Goal: Task Accomplishment & Management: Manage account settings

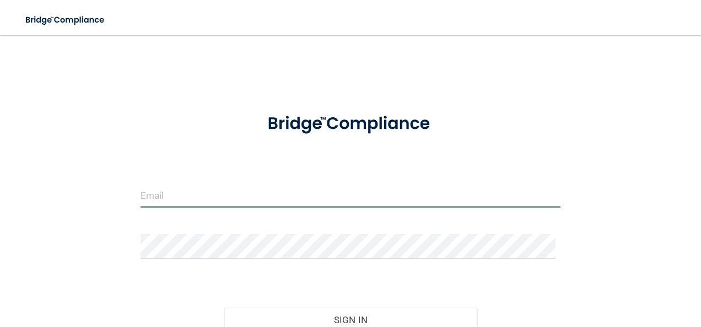
click at [201, 186] on input "email" at bounding box center [351, 195] width 420 height 25
type input "[PERSON_NAME][EMAIL_ADDRESS][PERSON_NAME][DOMAIN_NAME]"
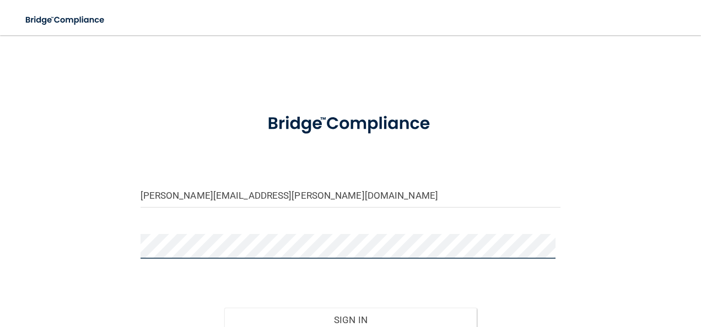
click at [224, 308] on button "Sign In" at bounding box center [350, 320] width 252 height 24
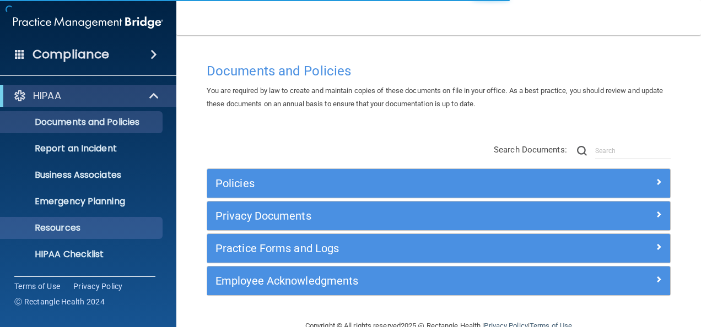
scroll to position [129, 0]
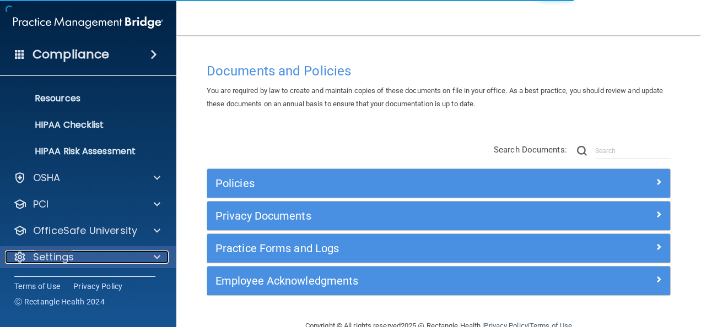
click at [100, 260] on div "Settings" at bounding box center [73, 257] width 137 height 13
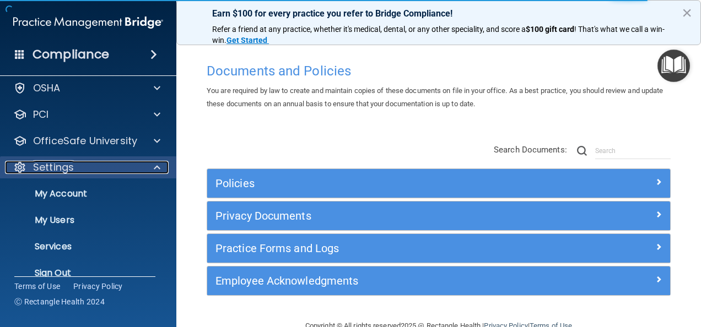
scroll to position [235, 0]
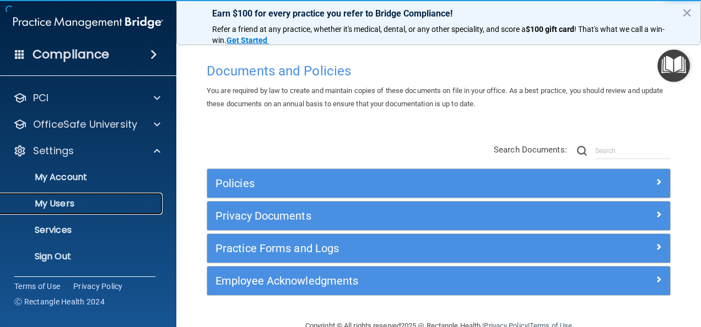
click at [78, 206] on p "My Users" at bounding box center [82, 203] width 150 height 11
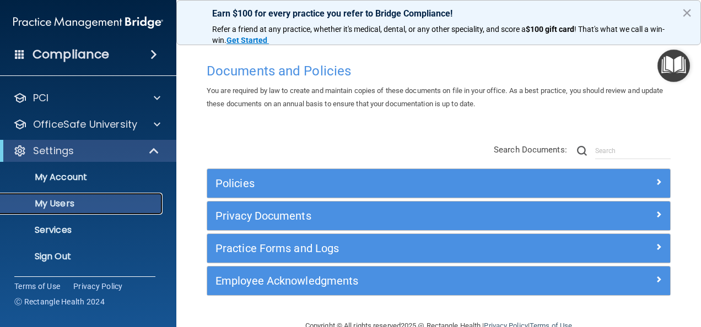
scroll to position [50, 0]
select select "20"
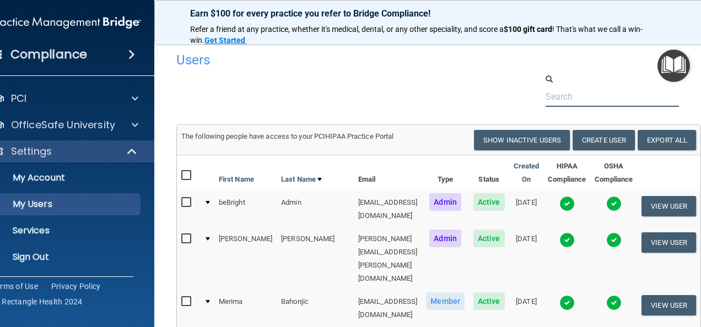
click at [563, 95] on input "text" at bounding box center [613, 97] width 134 height 20
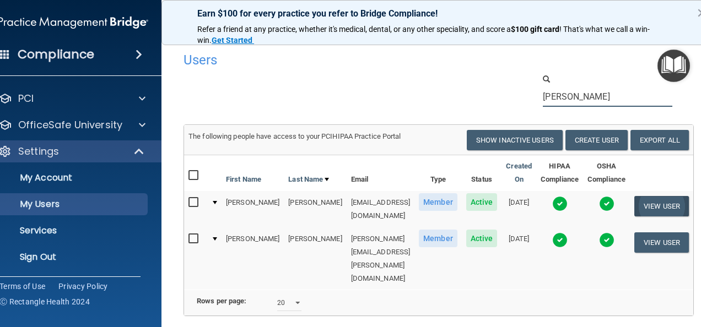
type input "[PERSON_NAME]"
click at [662, 207] on button "View User" at bounding box center [661, 206] width 55 height 20
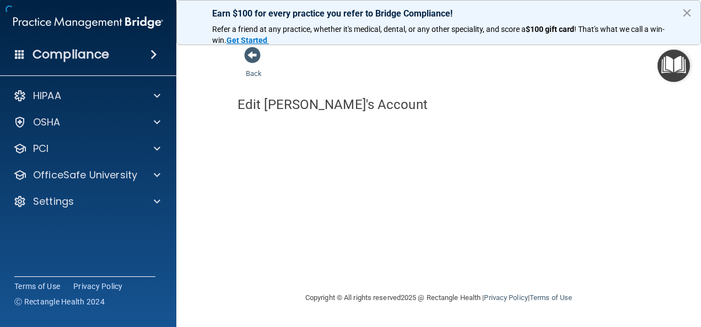
select select "practice_member"
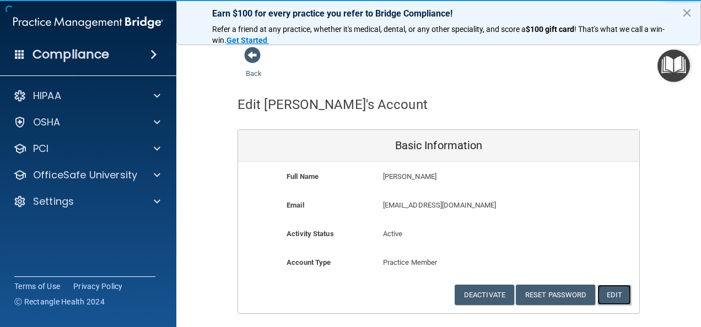
click at [613, 300] on button "Edit" at bounding box center [614, 295] width 34 height 20
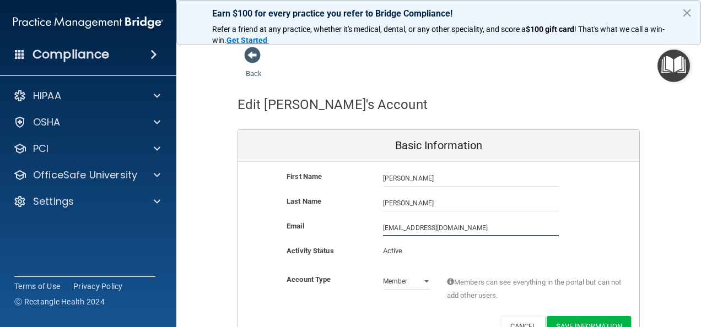
click at [383, 225] on input "[EMAIL_ADDRESS][DOMAIN_NAME]" at bounding box center [471, 228] width 176 height 17
click at [479, 228] on input "[PERSON_NAME][EMAIL_ADDRESS][PERSON_NAME][DOMAIN_NAME]" at bounding box center [471, 228] width 176 height 17
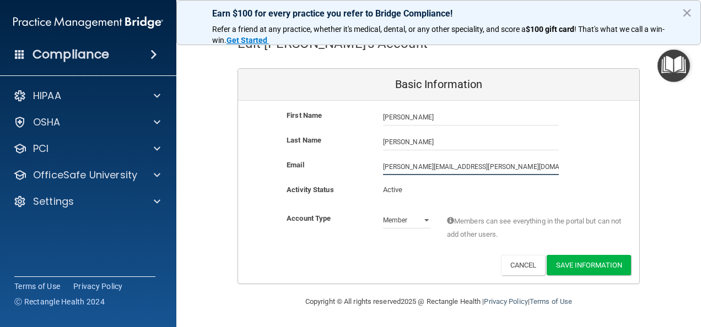
type input "[PERSON_NAME][EMAIL_ADDRESS][PERSON_NAME][DOMAIN_NAME]"
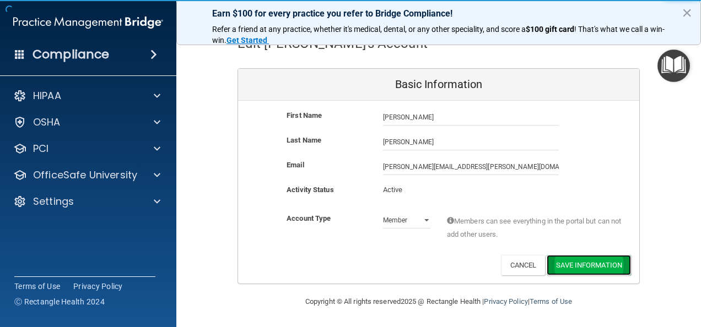
click at [566, 268] on button "Save Information" at bounding box center [589, 265] width 84 height 20
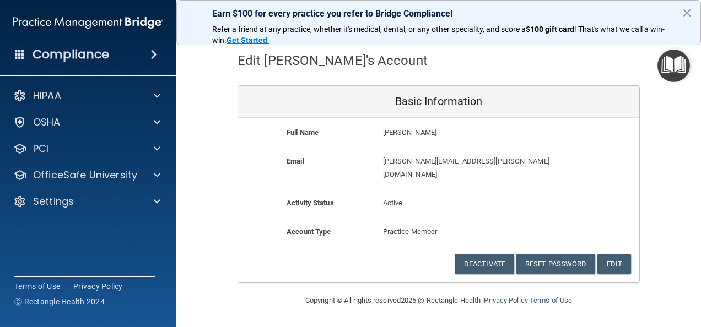
scroll to position [30, 0]
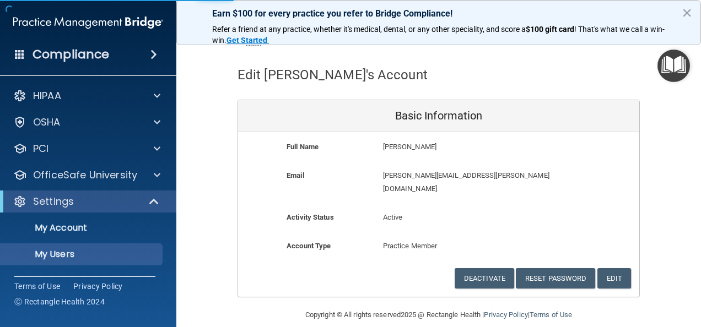
select select "20"
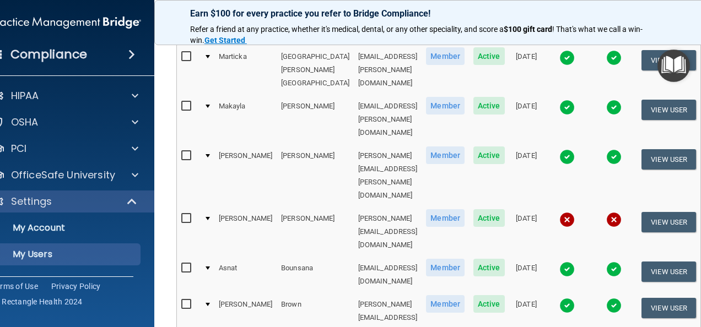
scroll to position [611, 0]
